Goal: Information Seeking & Learning: Learn about a topic

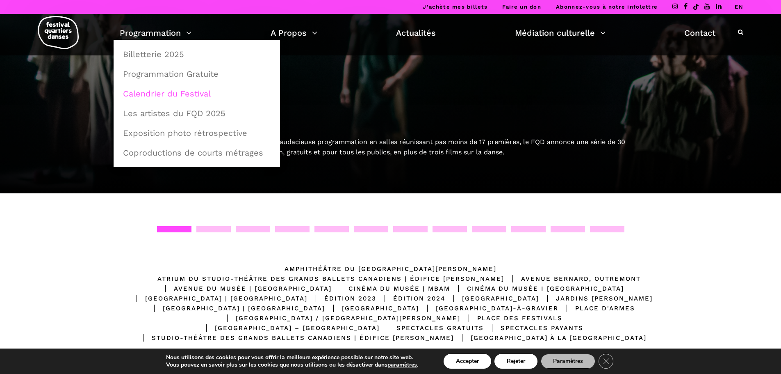
click at [175, 93] on link "Calendrier du Festival" at bounding box center [197, 93] width 158 height 19
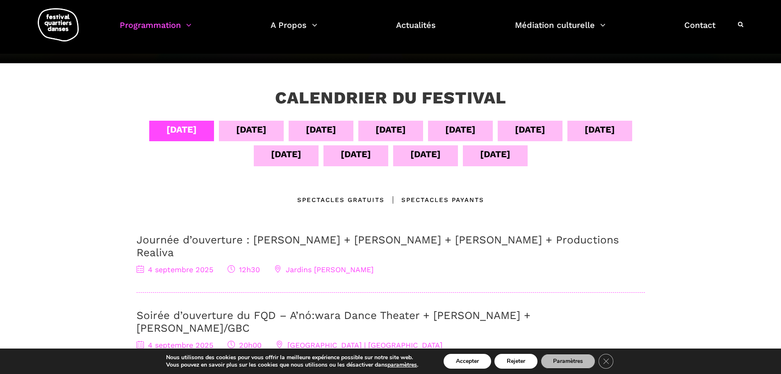
scroll to position [119, 0]
click at [259, 121] on div "[DATE]" at bounding box center [251, 131] width 65 height 21
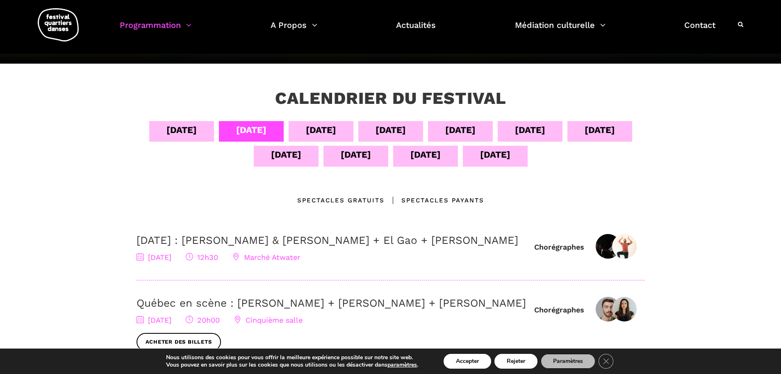
click at [313, 128] on div "[DATE]" at bounding box center [321, 130] width 30 height 14
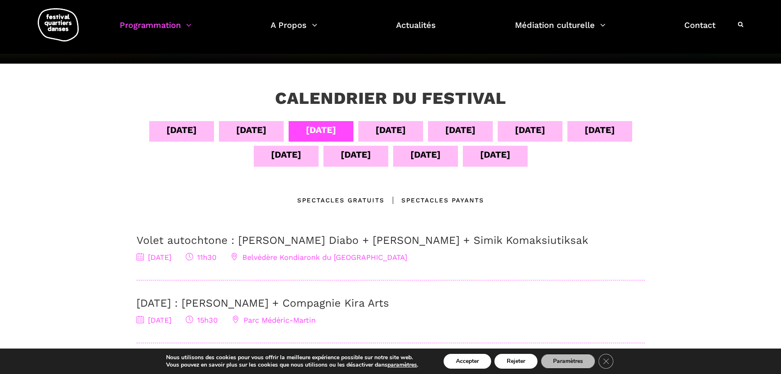
click at [406, 136] on div "[DATE]" at bounding box center [391, 130] width 30 height 14
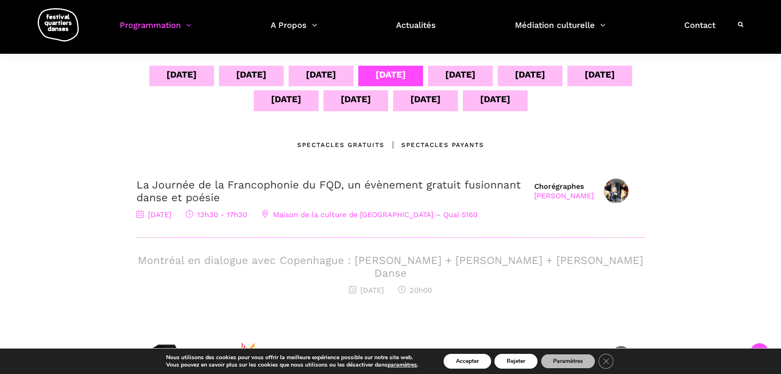
scroll to position [160, 0]
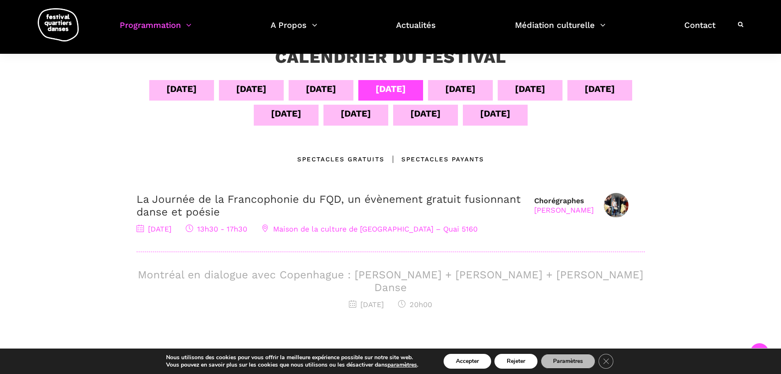
click at [476, 91] on div "[DATE]" at bounding box center [461, 89] width 30 height 14
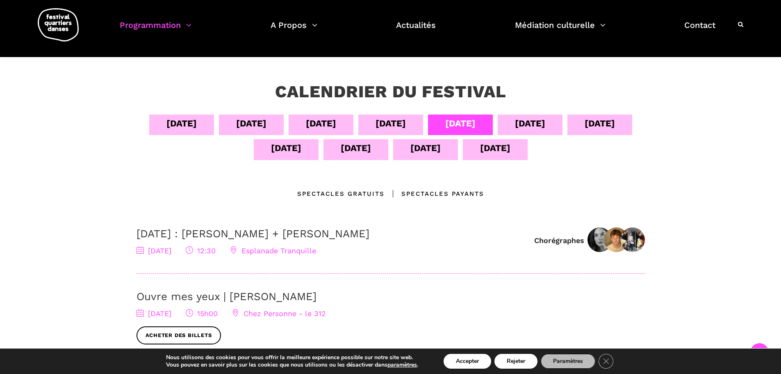
scroll to position [119, 0]
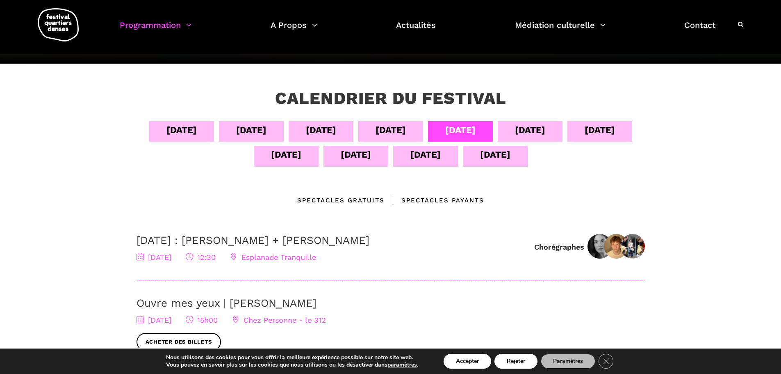
click at [535, 133] on div "[DATE]" at bounding box center [530, 130] width 30 height 14
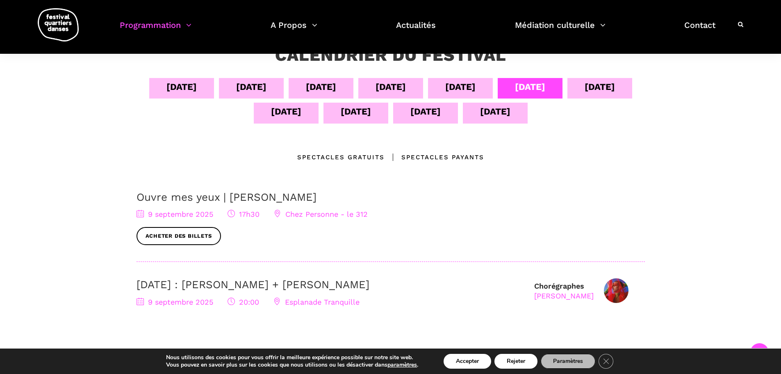
scroll to position [160, 0]
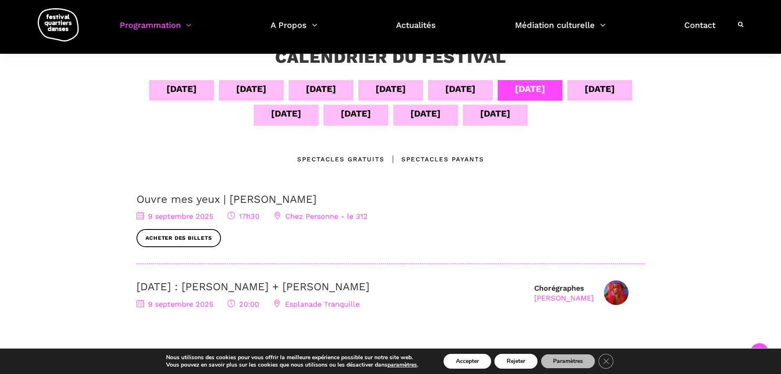
click at [615, 93] on div "[DATE]" at bounding box center [600, 89] width 30 height 14
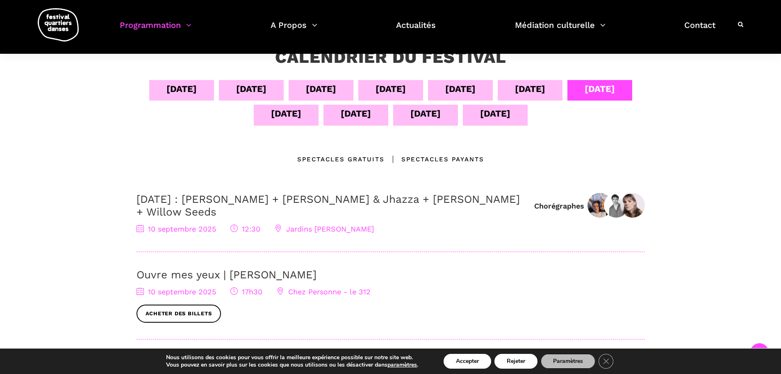
click at [238, 91] on div "[DATE]" at bounding box center [251, 89] width 30 height 14
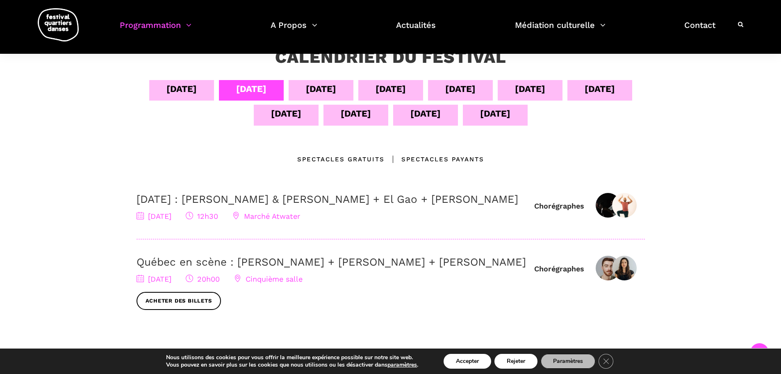
click at [306, 94] on div "[DATE]" at bounding box center [321, 89] width 30 height 14
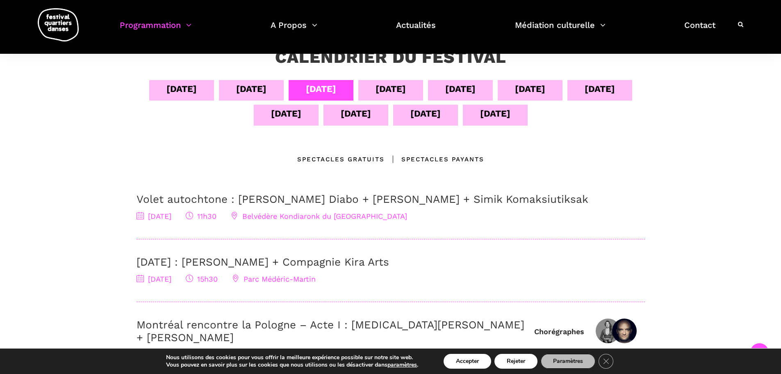
click at [414, 85] on div "[DATE]" at bounding box center [391, 90] width 65 height 21
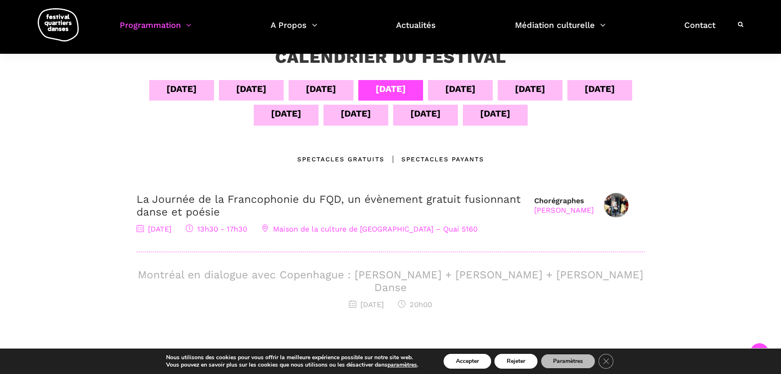
click at [462, 85] on div "[DATE]" at bounding box center [461, 89] width 30 height 14
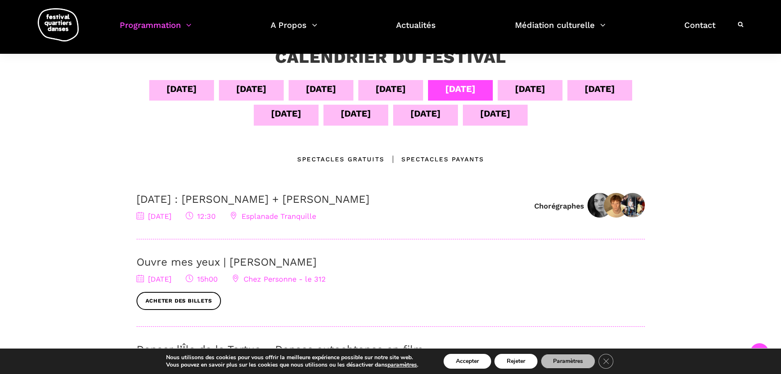
click at [534, 88] on div "[DATE]" at bounding box center [530, 89] width 30 height 14
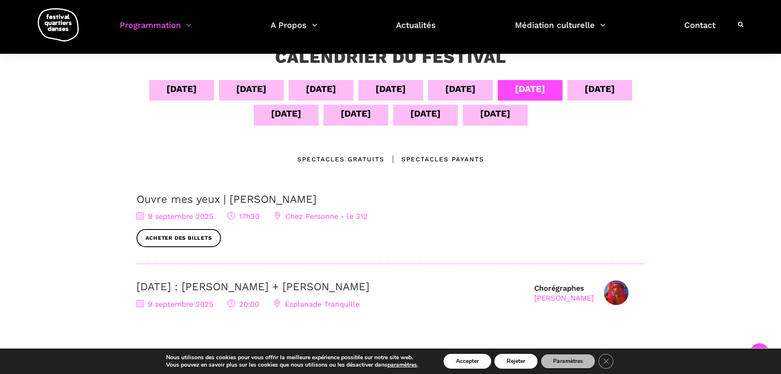
click at [610, 87] on div "[DATE]" at bounding box center [600, 89] width 30 height 14
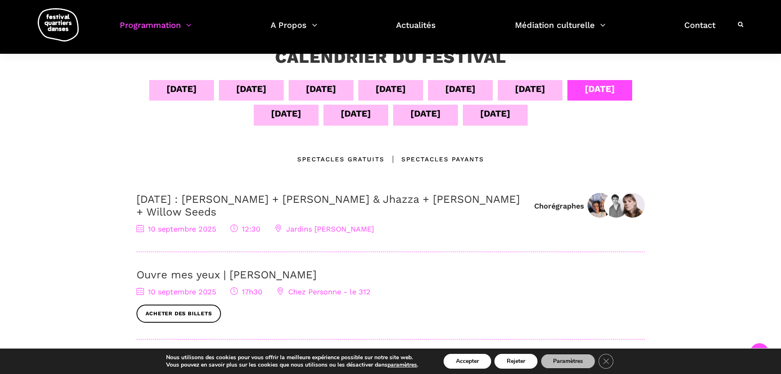
click at [287, 126] on div "[DATE] sept [DATE] sept [DATE] sept [DATE] sept [DATE] sept [DATE]" at bounding box center [391, 104] width 509 height 49
click at [290, 117] on div "[DATE]" at bounding box center [286, 113] width 30 height 14
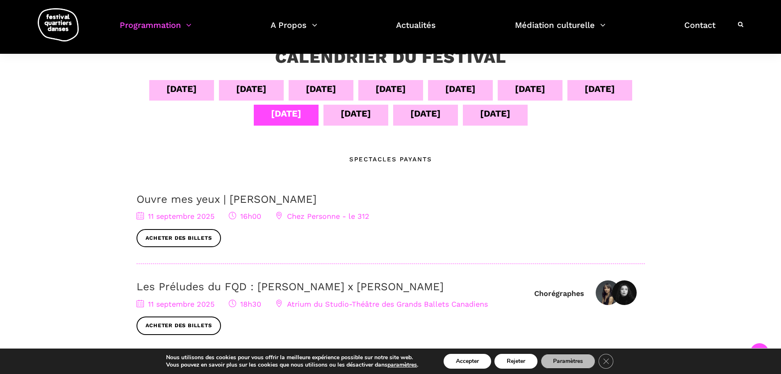
click at [359, 112] on div "[DATE]" at bounding box center [356, 113] width 30 height 14
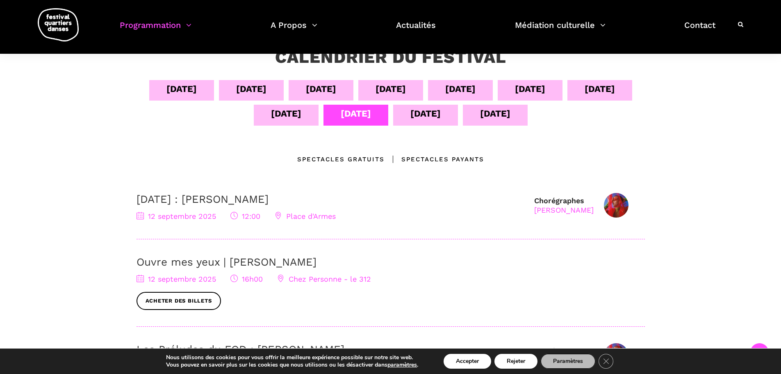
click at [425, 116] on div "[DATE]" at bounding box center [426, 113] width 30 height 14
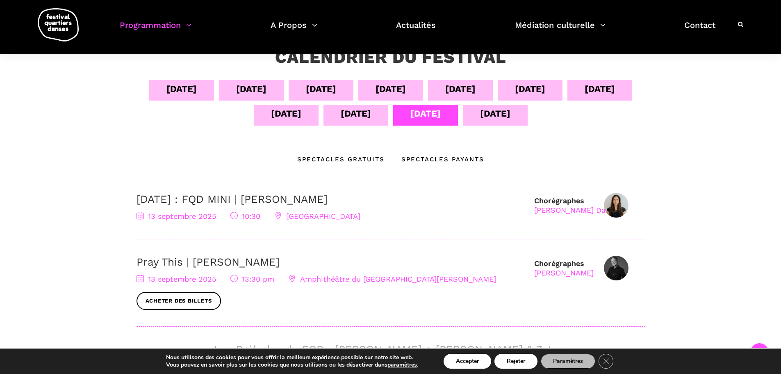
click at [504, 121] on div "[DATE]" at bounding box center [495, 113] width 30 height 14
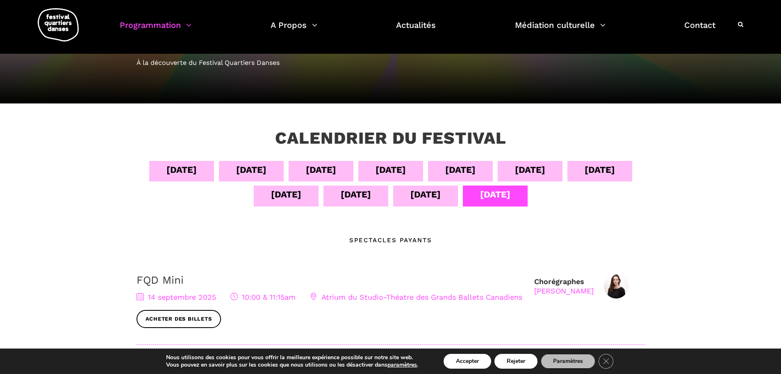
scroll to position [78, 0]
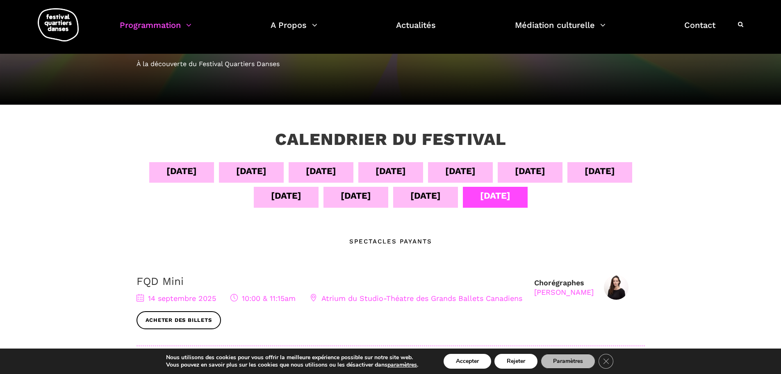
click at [199, 171] on div "[DATE]" at bounding box center [181, 172] width 65 height 21
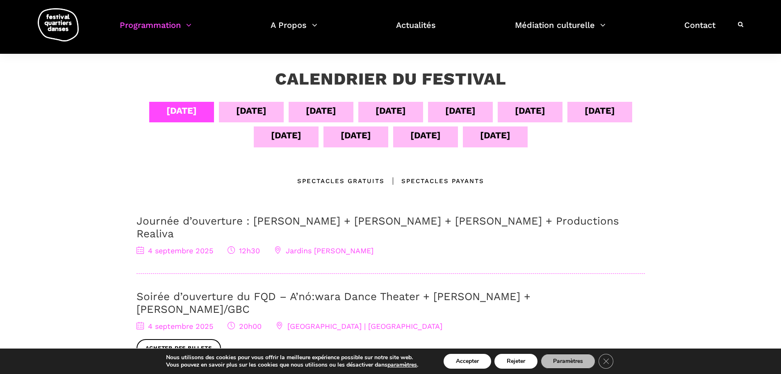
scroll to position [160, 0]
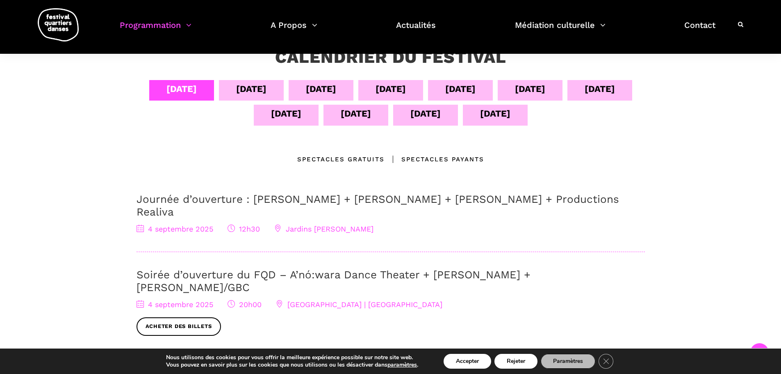
click at [246, 87] on div "[DATE]" at bounding box center [251, 89] width 30 height 14
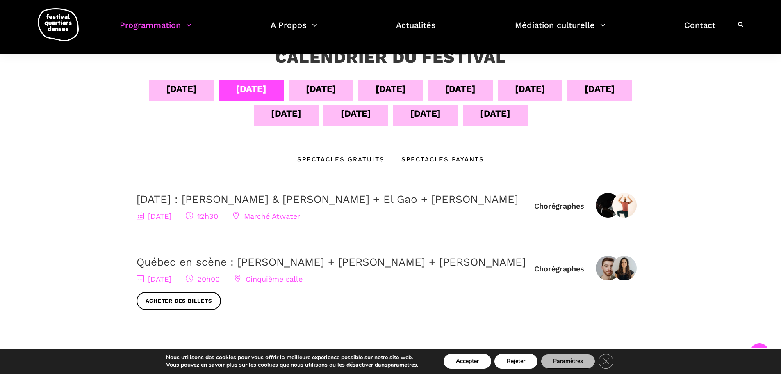
click at [418, 92] on div "[DATE]" at bounding box center [391, 90] width 65 height 21
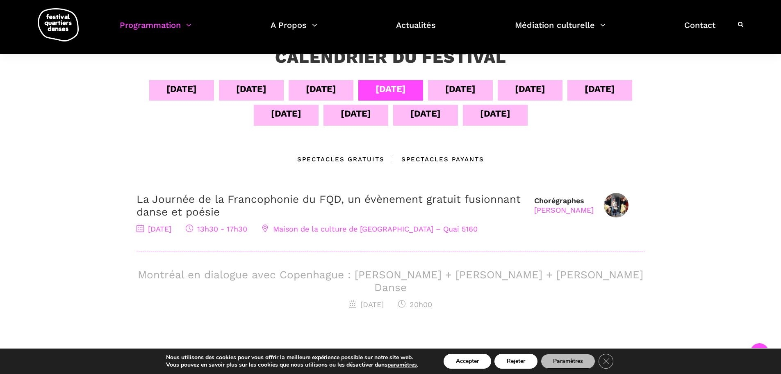
click at [450, 91] on div "[DATE]" at bounding box center [461, 89] width 30 height 14
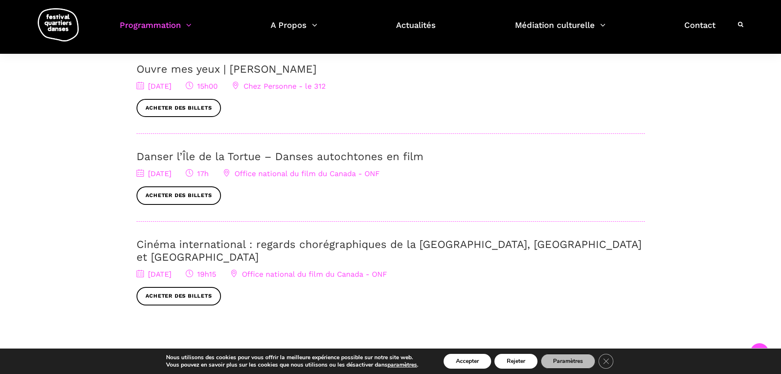
scroll to position [447, 0]
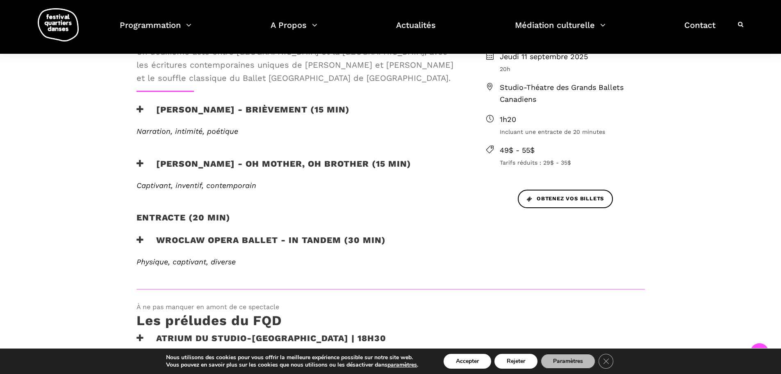
scroll to position [287, 0]
